Goal: Use online tool/utility

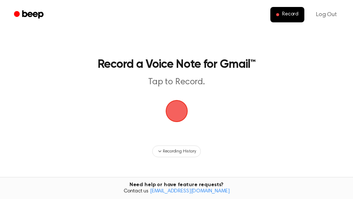
click at [179, 112] on span "button" at bounding box center [177, 111] width 24 height 24
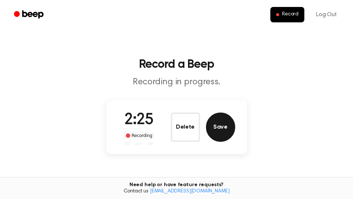
click at [227, 130] on button "Save" at bounding box center [220, 126] width 29 height 29
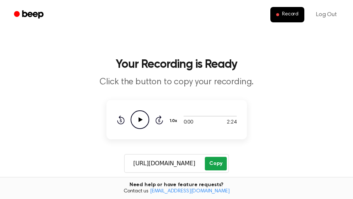
click at [224, 161] on button "Copy" at bounding box center [216, 164] width 22 height 14
